Goal: Task Accomplishment & Management: Use online tool/utility

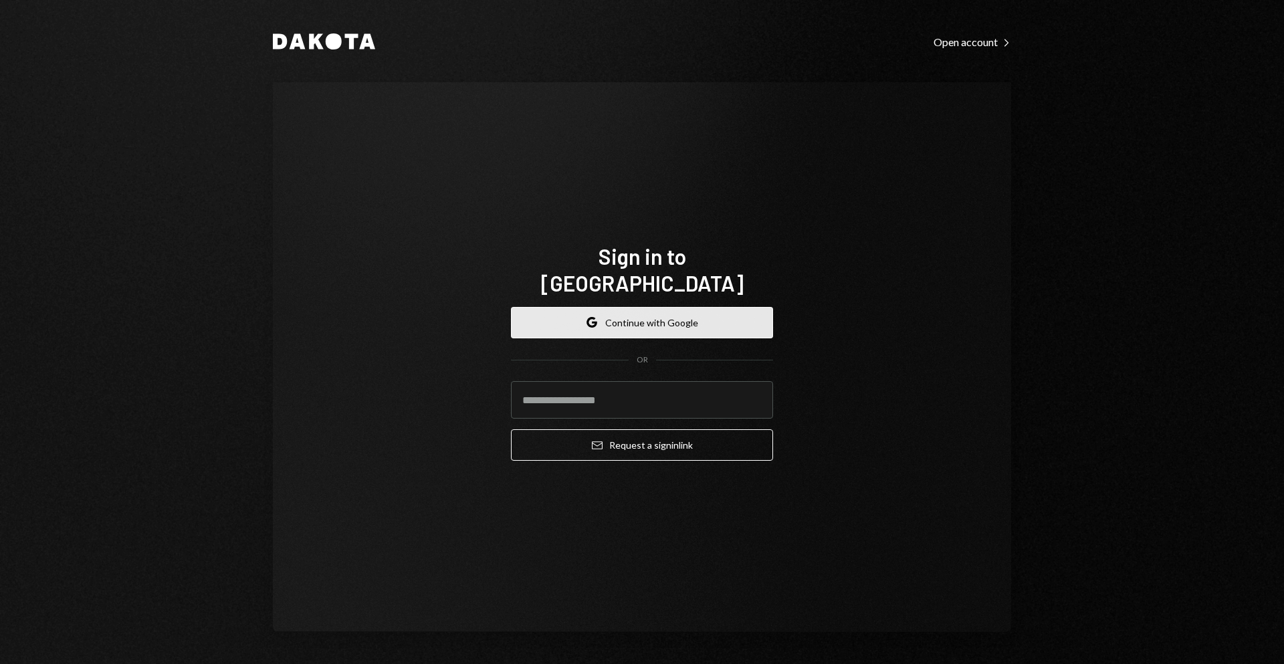
click at [657, 307] on button "Google Continue with Google" at bounding box center [642, 322] width 262 height 31
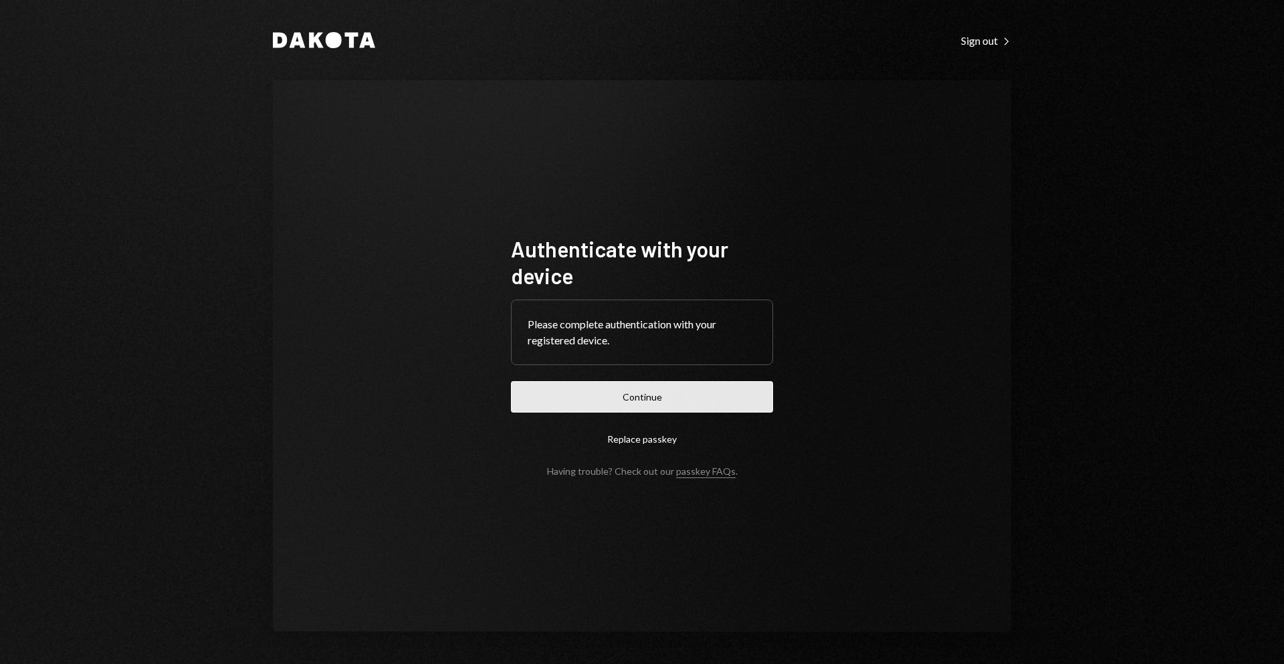
click at [661, 382] on button "Continue" at bounding box center [642, 396] width 262 height 31
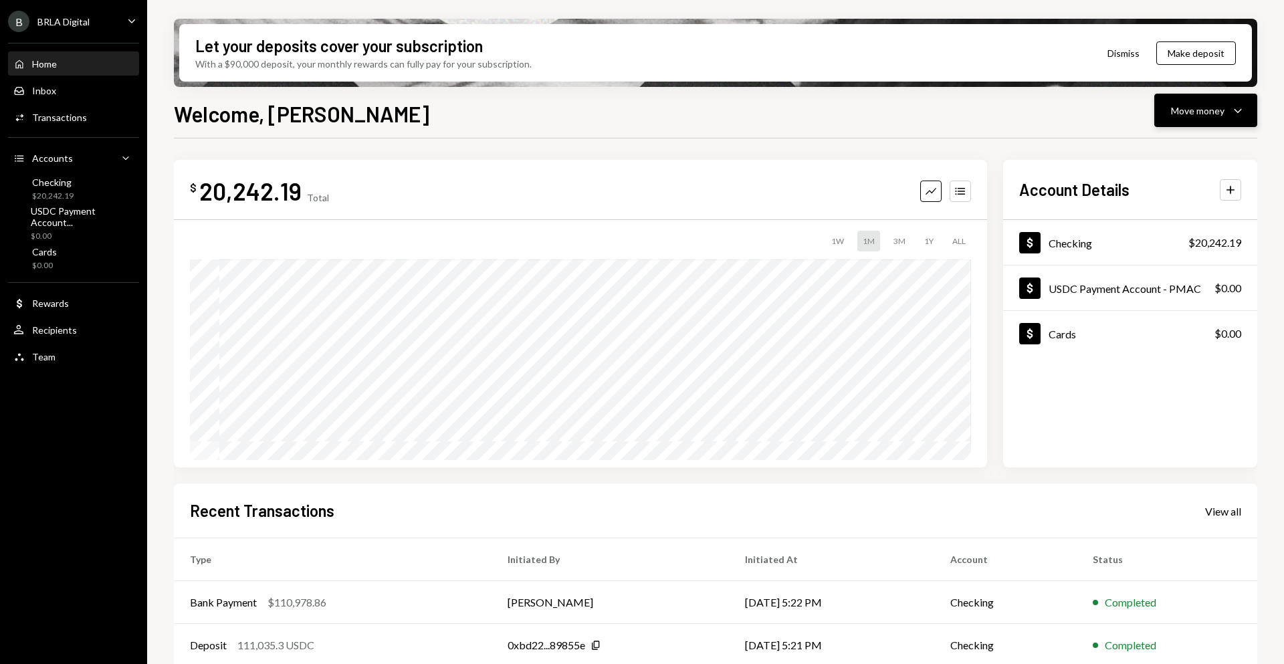
click at [1224, 114] on div "Move money Caret Down" at bounding box center [1206, 110] width 70 height 16
click at [1193, 150] on div "Send" at bounding box center [1195, 151] width 98 height 14
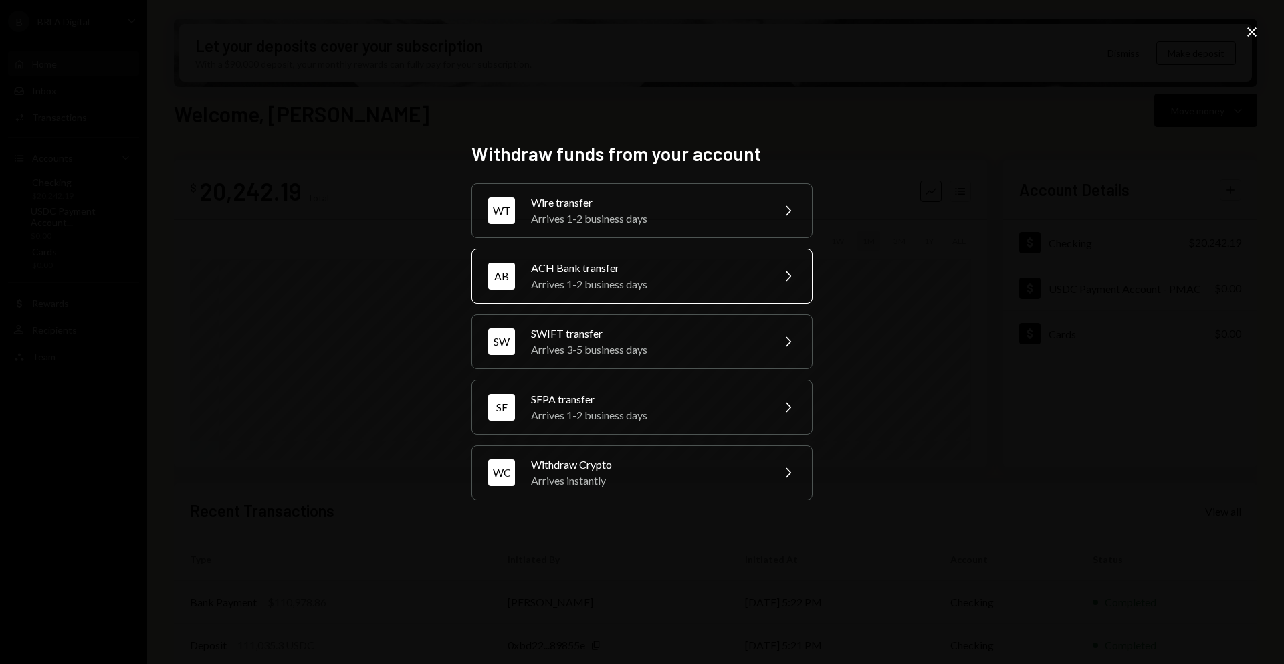
click at [656, 291] on div "Arrives 1-2 business days" at bounding box center [647, 284] width 233 height 16
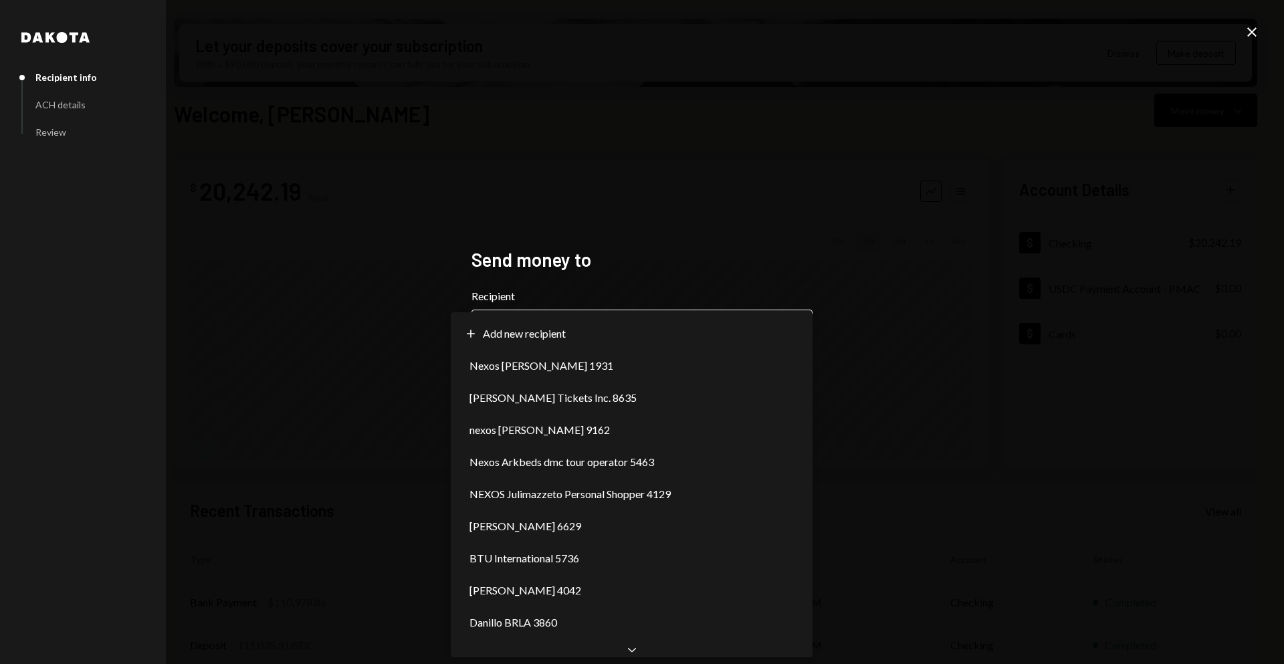
click at [626, 316] on body "B BRLA Digital Caret Down Home Home Inbox Inbox Activities Transactions Account…" at bounding box center [642, 332] width 1284 height 664
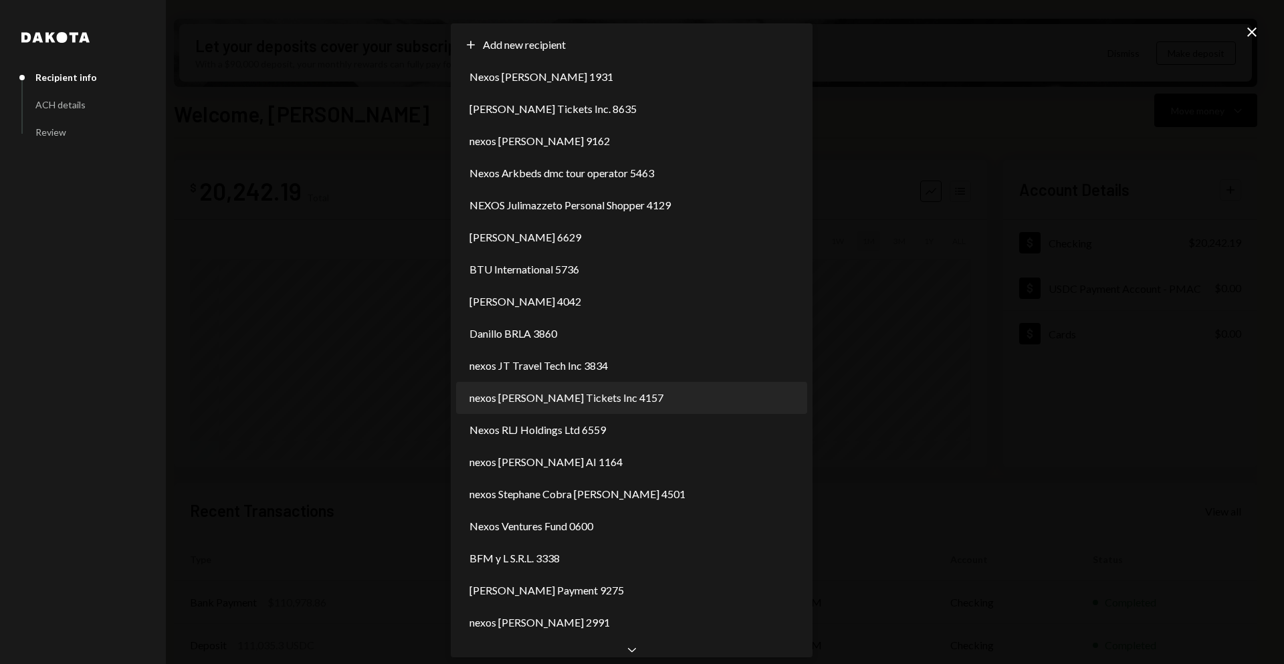
select select "**********"
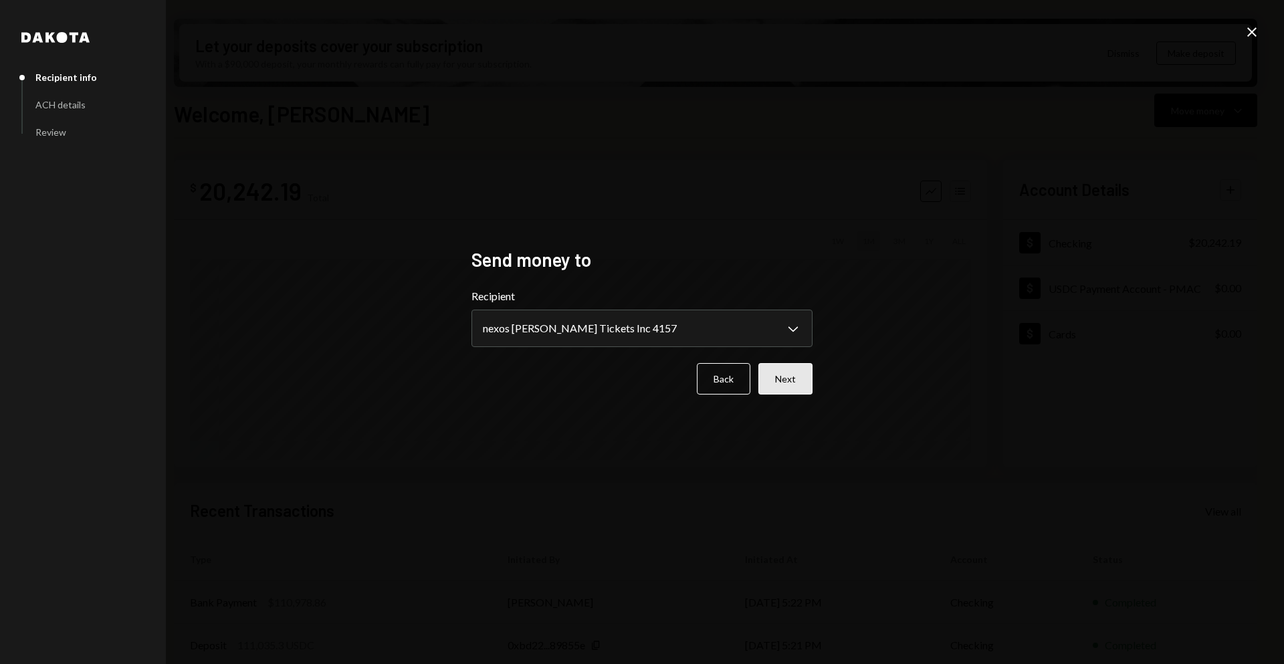
click at [787, 378] on button "Next" at bounding box center [785, 378] width 54 height 31
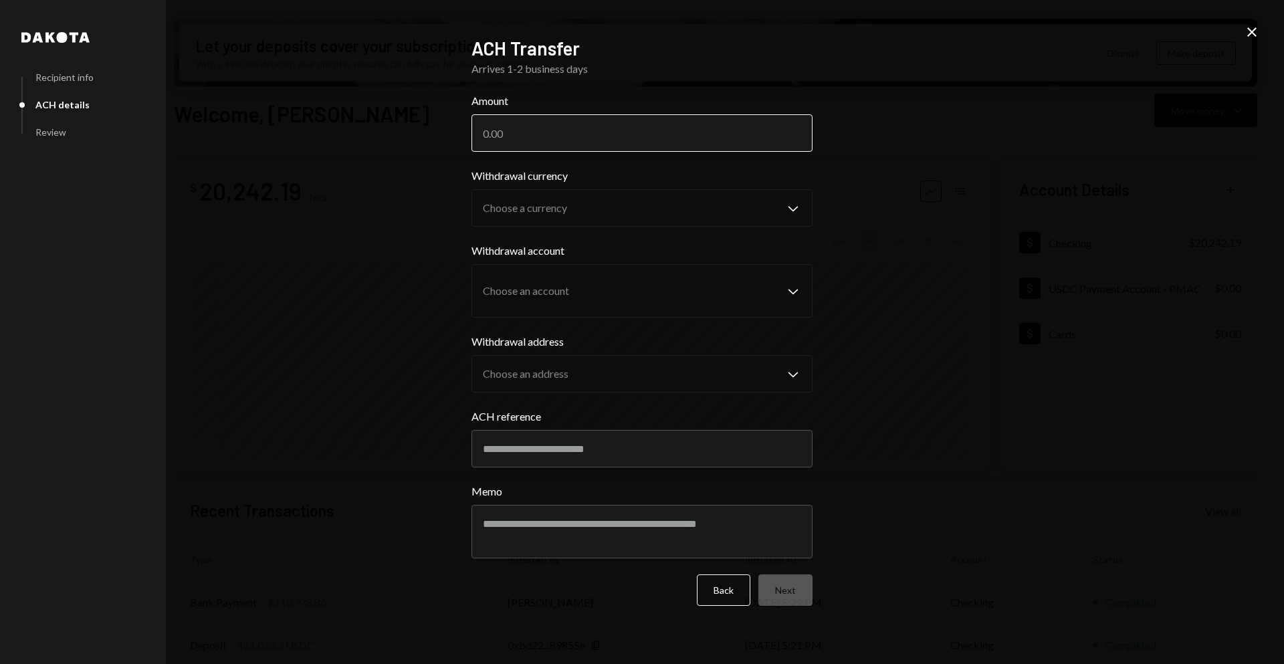
click at [617, 133] on input "Amount" at bounding box center [641, 132] width 341 height 37
paste input "120052.00"
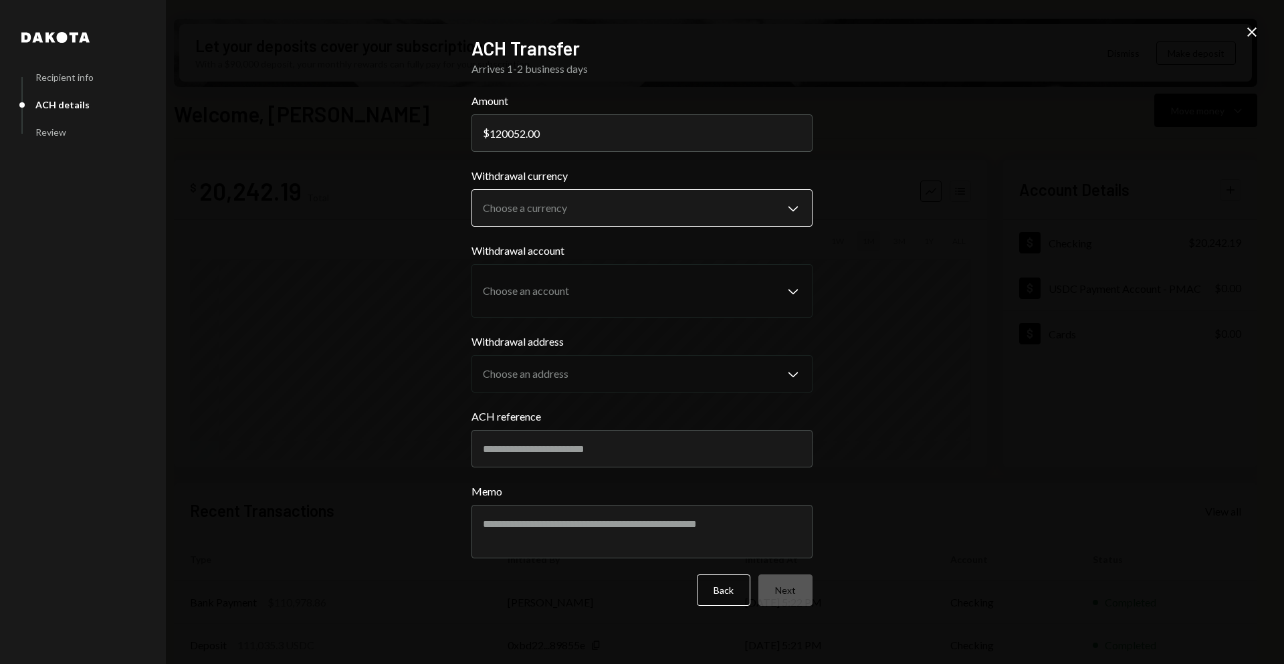
type input "120052.00"
click at [682, 213] on body "B BRLA Digital Caret Down Home Home Inbox Inbox Activities Transactions Account…" at bounding box center [642, 332] width 1284 height 664
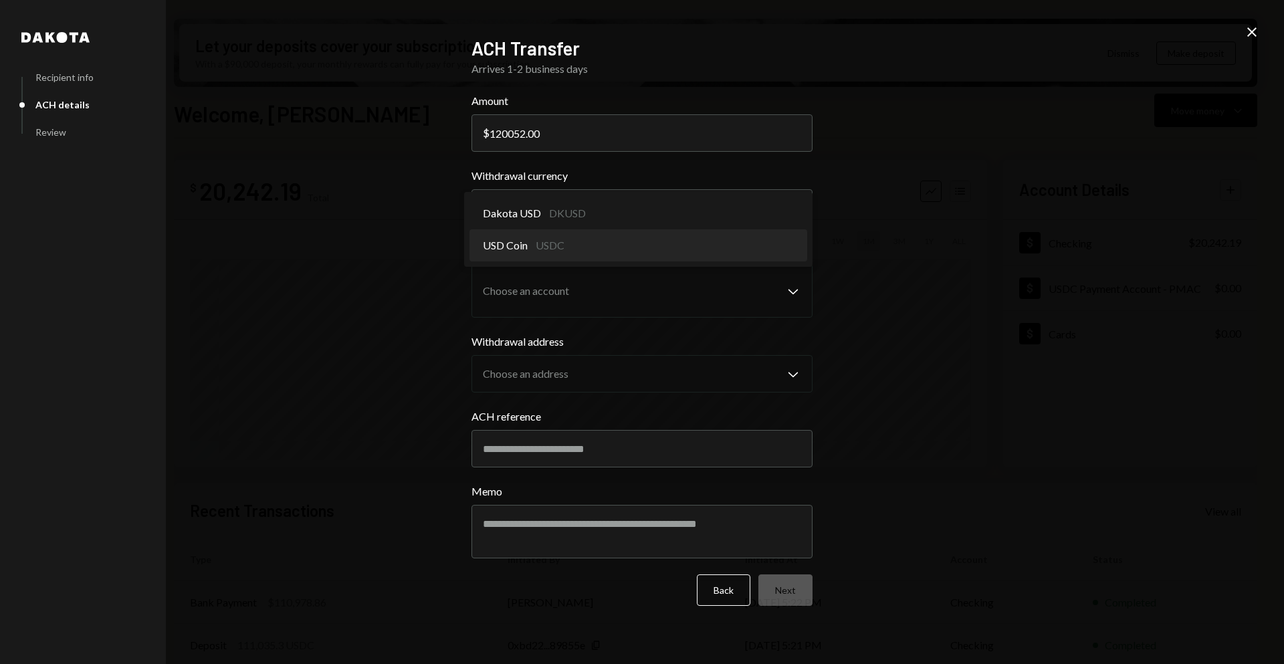
select select "****"
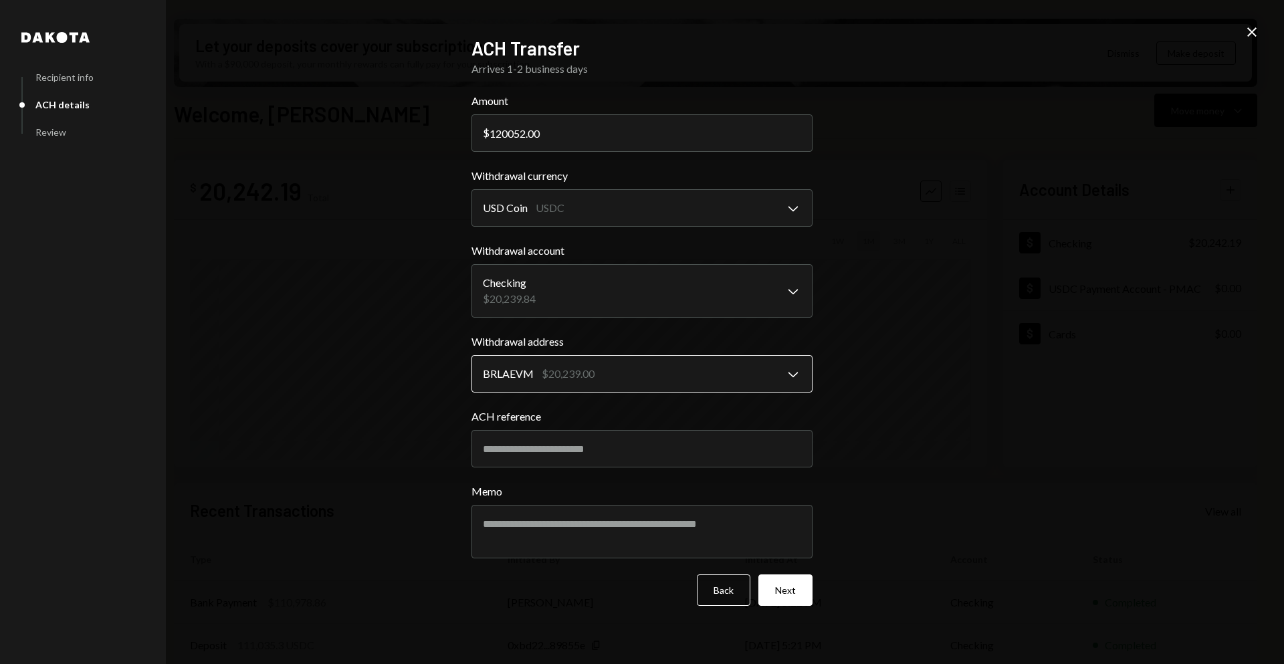
click at [766, 363] on body "B BRLA Digital Caret Down Home Home Inbox Inbox Activities Transactions Account…" at bounding box center [642, 332] width 1284 height 664
click at [755, 300] on body "B BRLA Digital Caret Down Home Home Inbox Inbox Activities Transactions Account…" at bounding box center [642, 332] width 1284 height 664
click at [790, 594] on button "Next" at bounding box center [785, 589] width 54 height 31
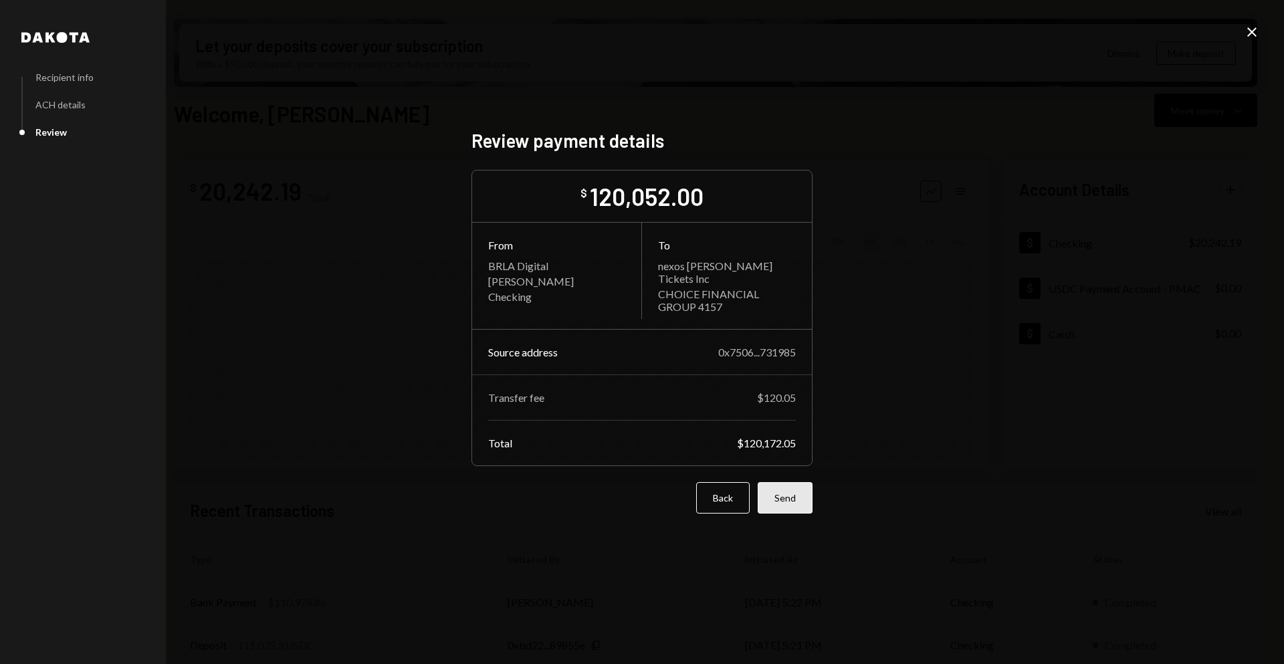
click at [793, 493] on button "Send" at bounding box center [784, 497] width 55 height 31
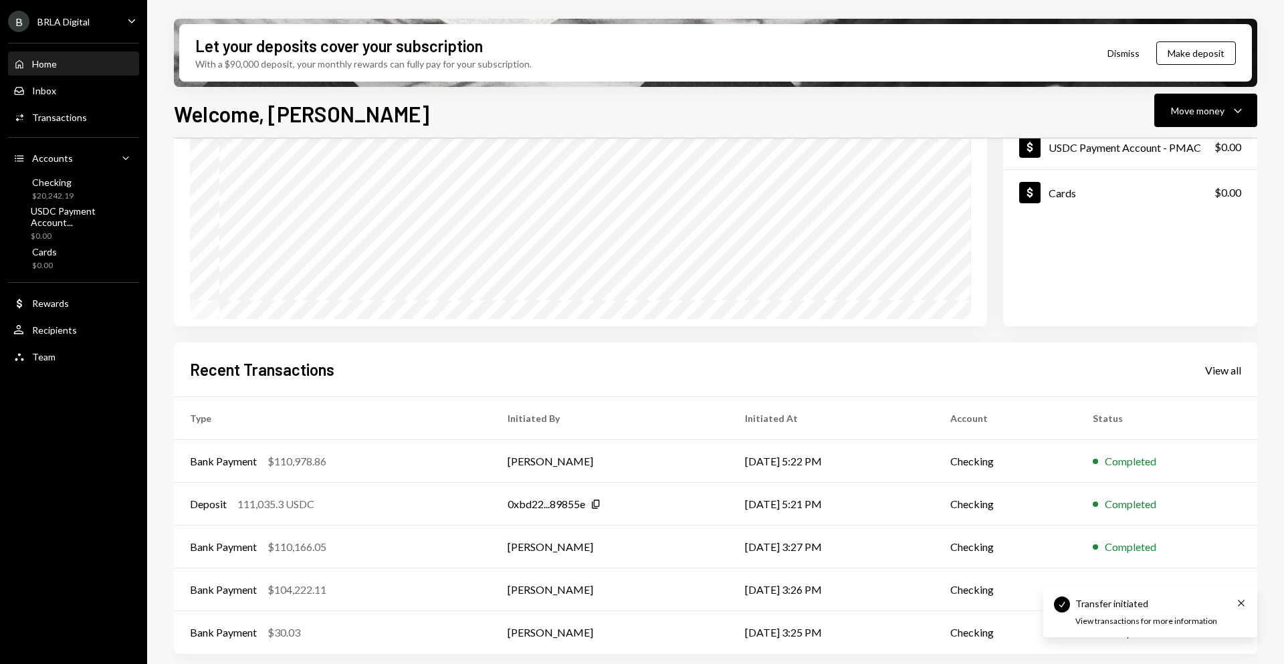
scroll to position [142, 0]
click at [49, 63] on div "Home" at bounding box center [44, 63] width 25 height 11
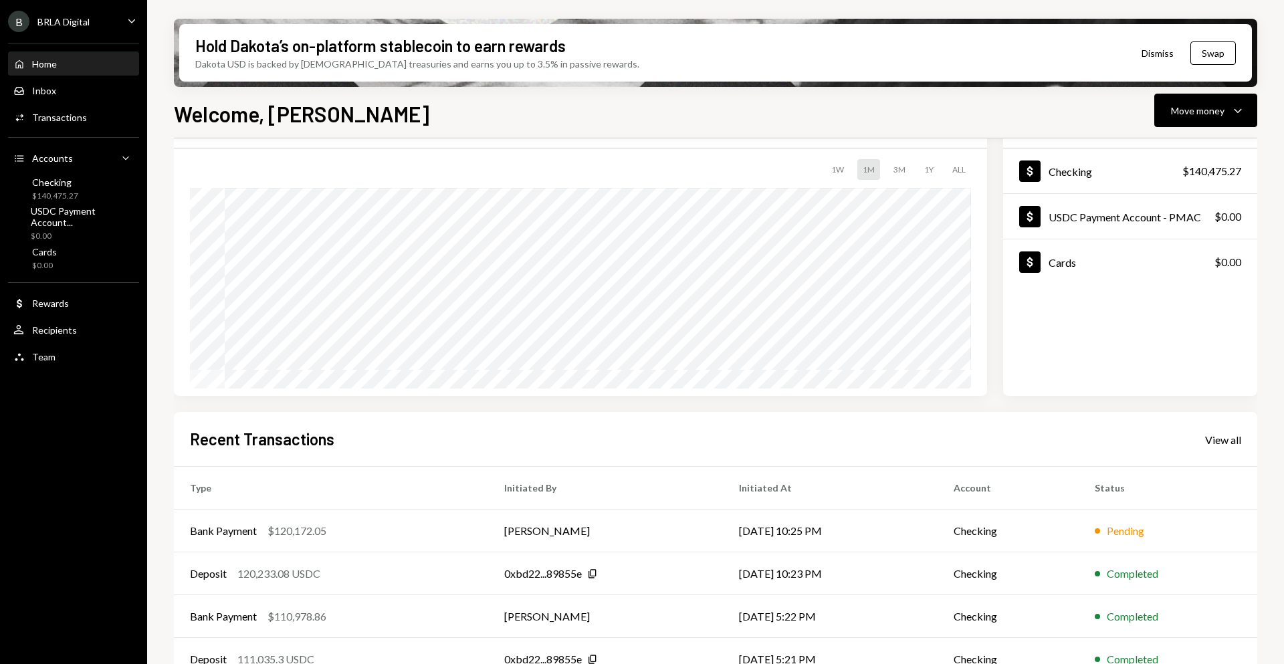
scroll to position [62, 0]
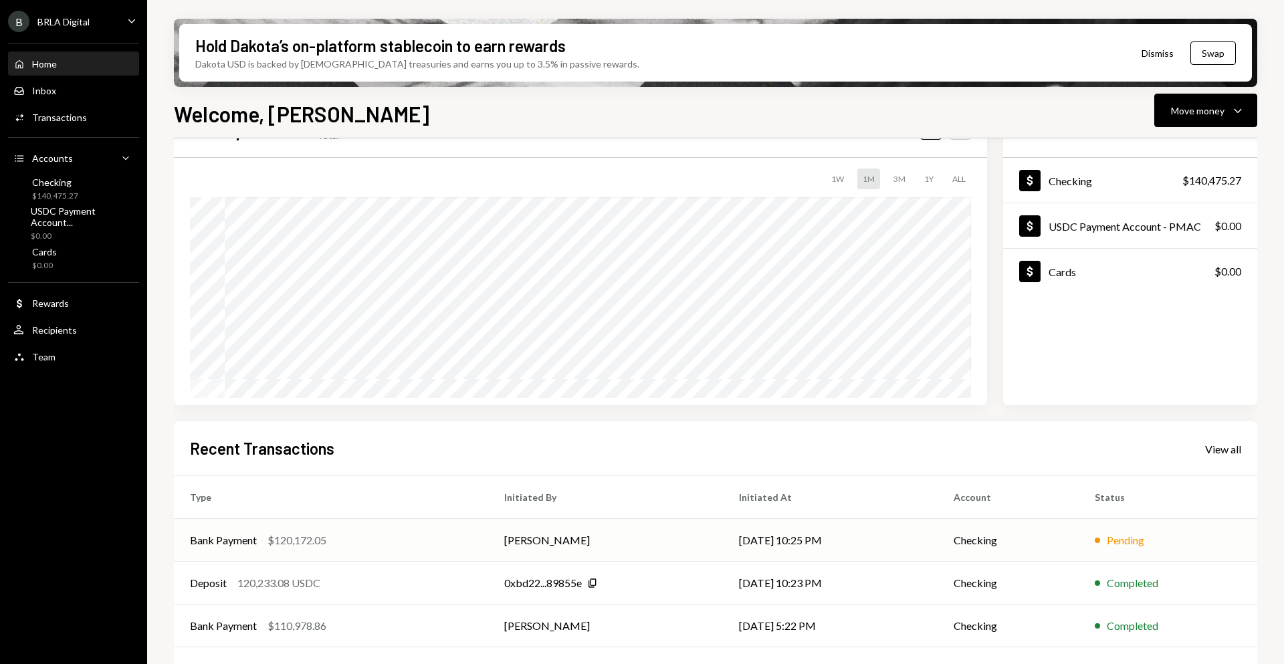
click at [723, 538] on td "09/17/25 10:25 PM" at bounding box center [830, 540] width 215 height 43
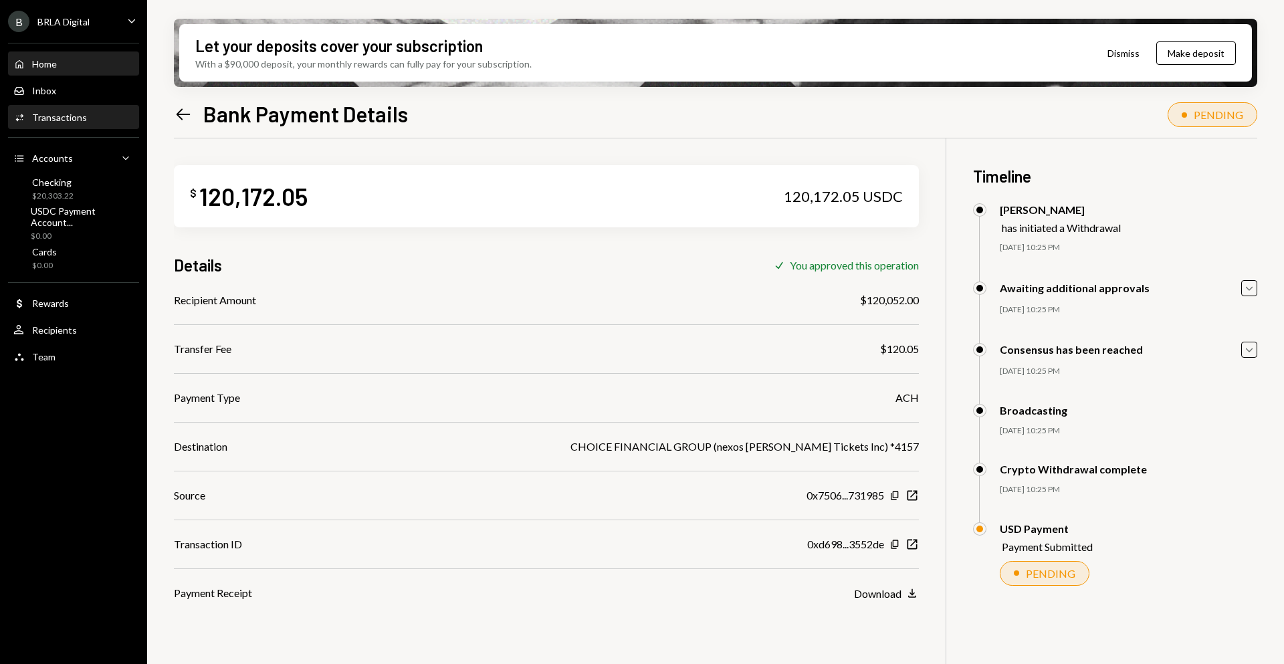
click at [59, 63] on div "Home Home" at bounding box center [73, 64] width 120 height 12
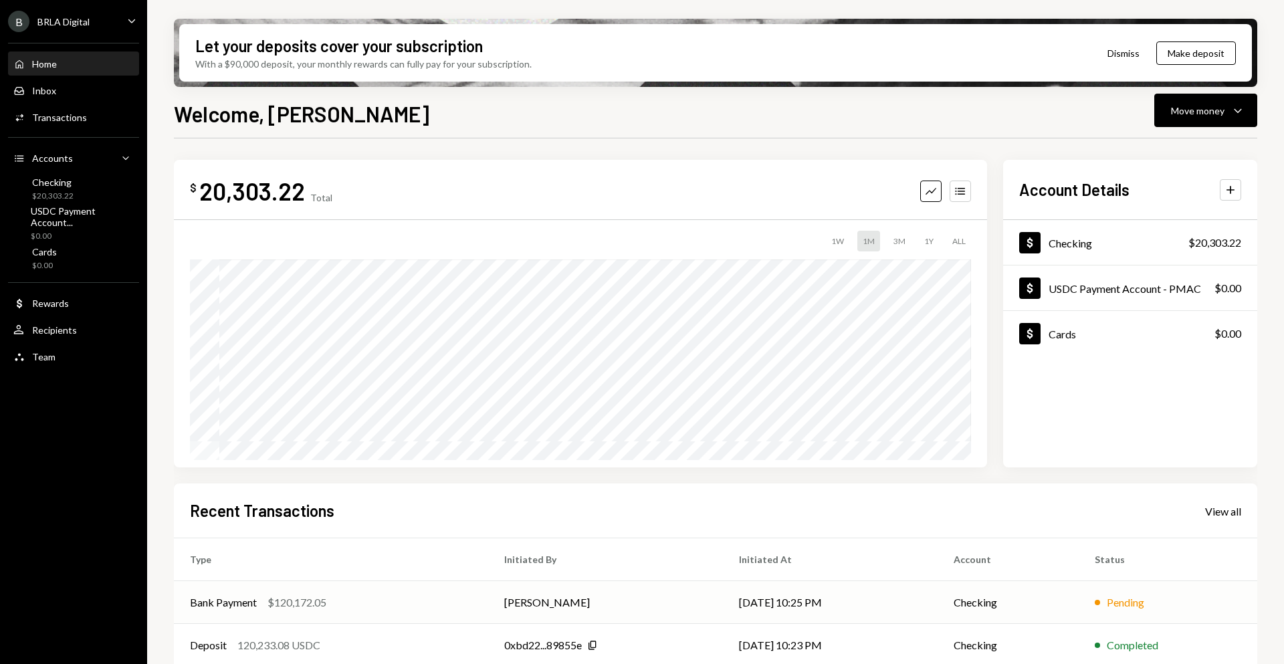
click at [814, 592] on td "09/17/25 10:25 PM" at bounding box center [830, 602] width 215 height 43
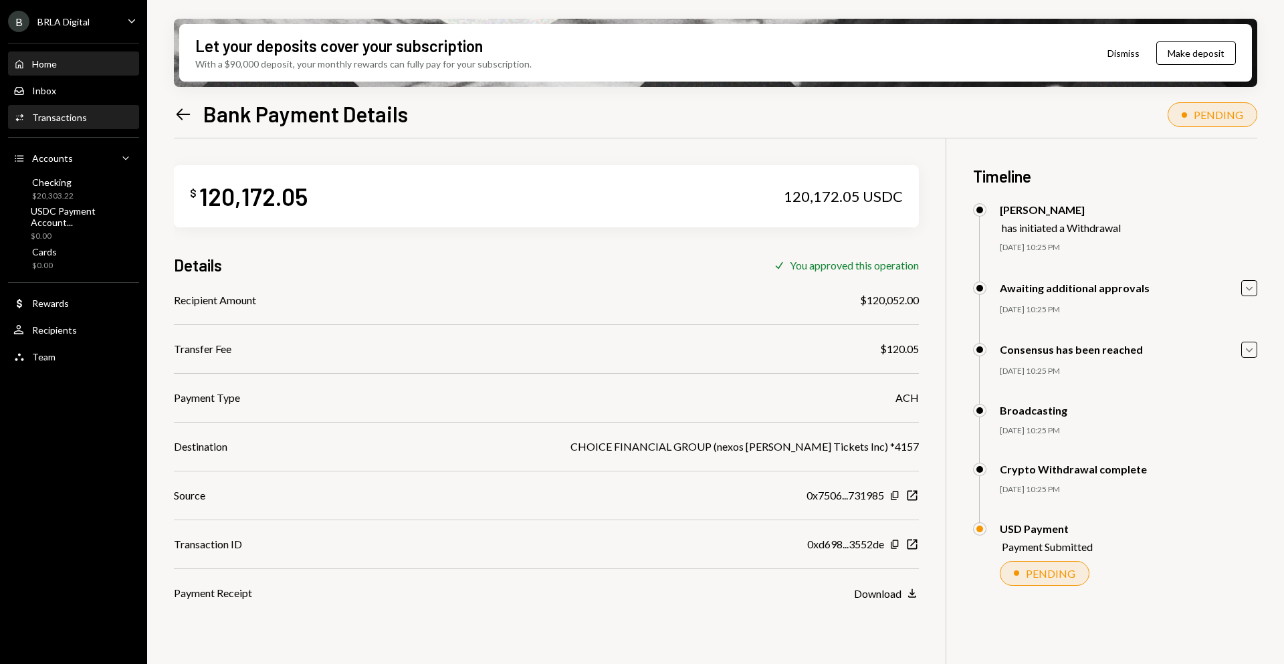
click at [45, 65] on div "Home" at bounding box center [44, 63] width 25 height 11
